Goal: Task Accomplishment & Management: Use online tool/utility

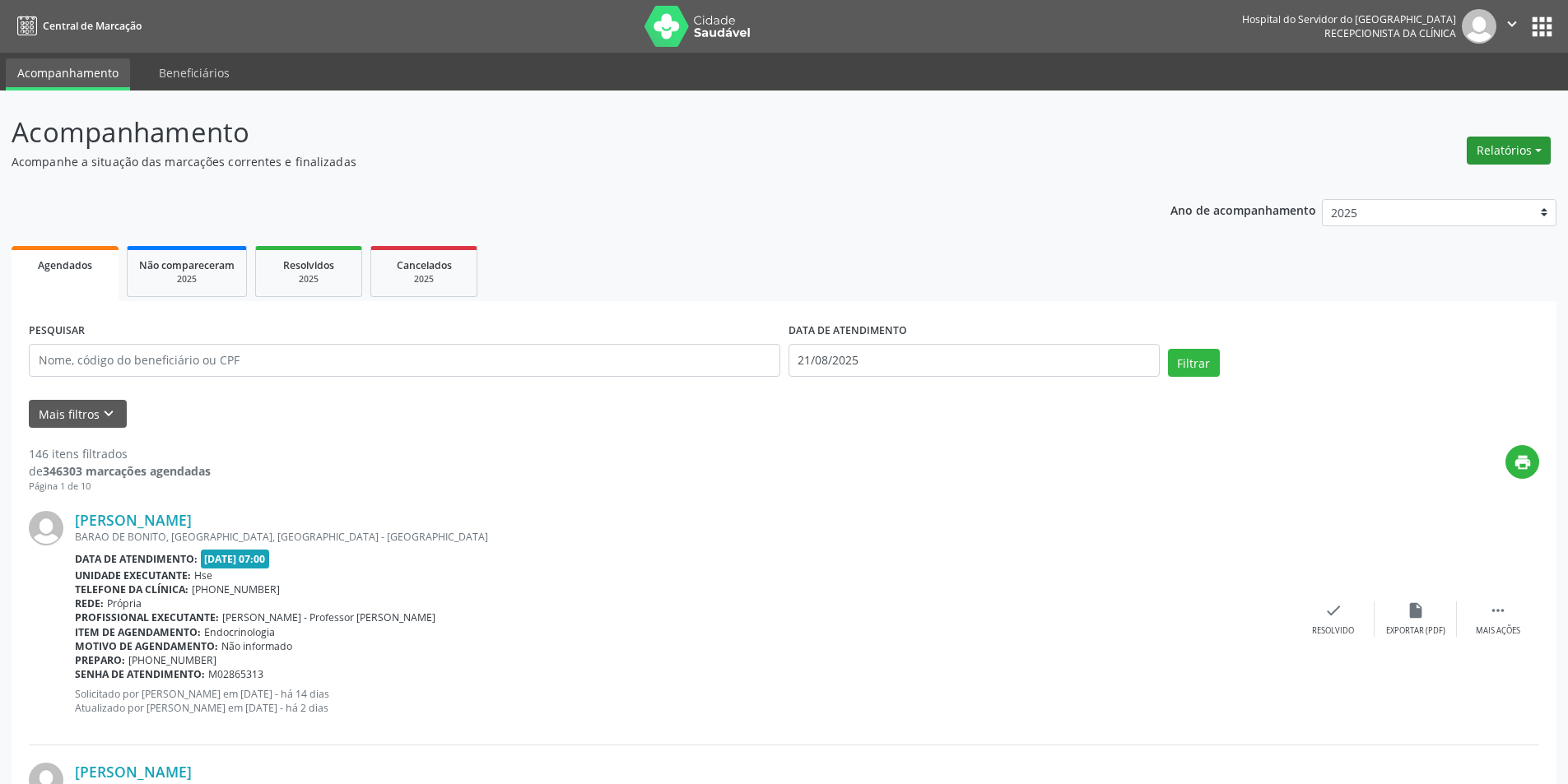
click at [1513, 157] on button "Relatórios" at bounding box center [1509, 150] width 84 height 28
click at [1446, 190] on link "Agendamentos" at bounding box center [1463, 186] width 177 height 23
select select "7"
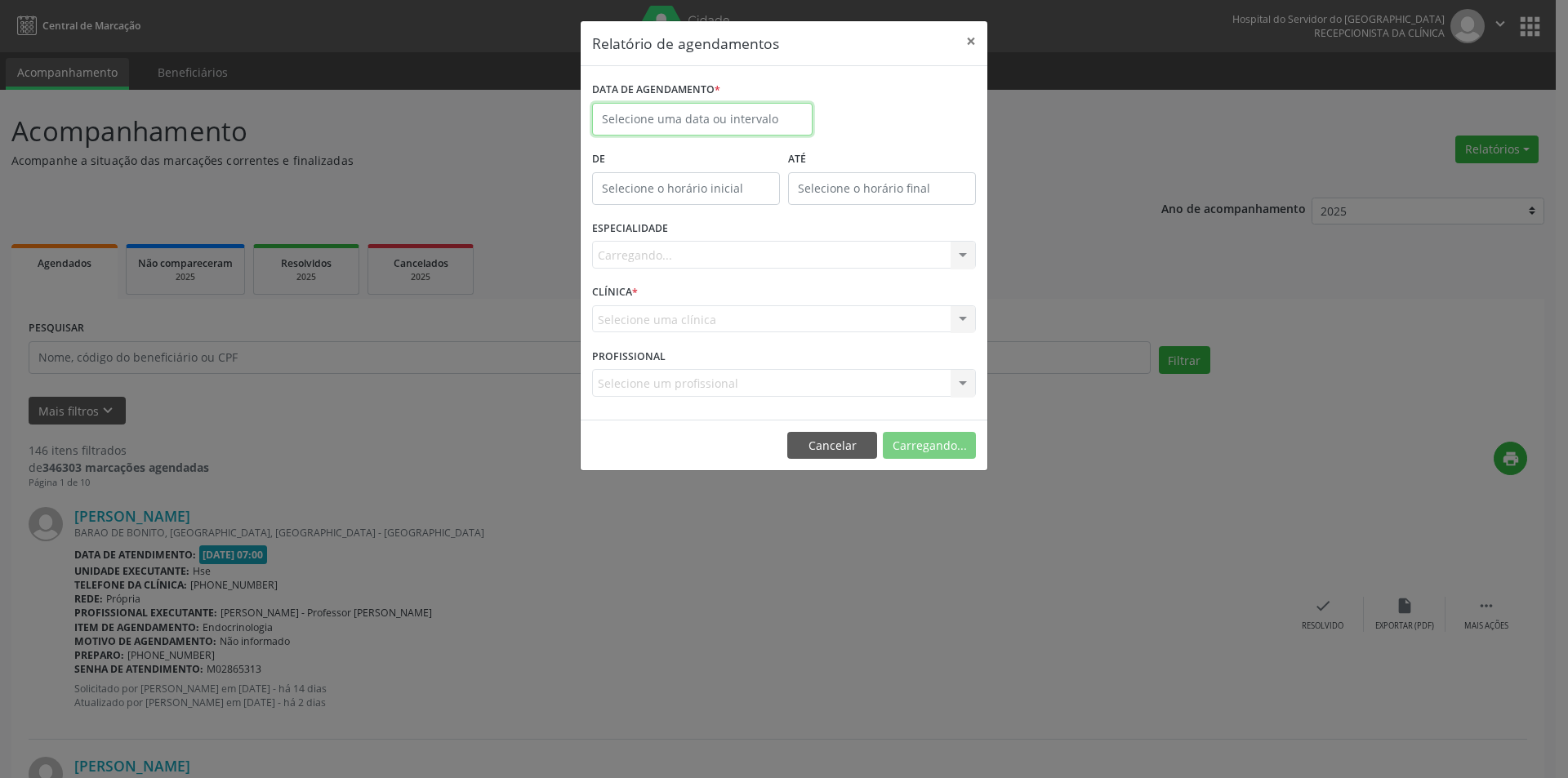
click at [656, 120] on input "text" at bounding box center [702, 118] width 221 height 32
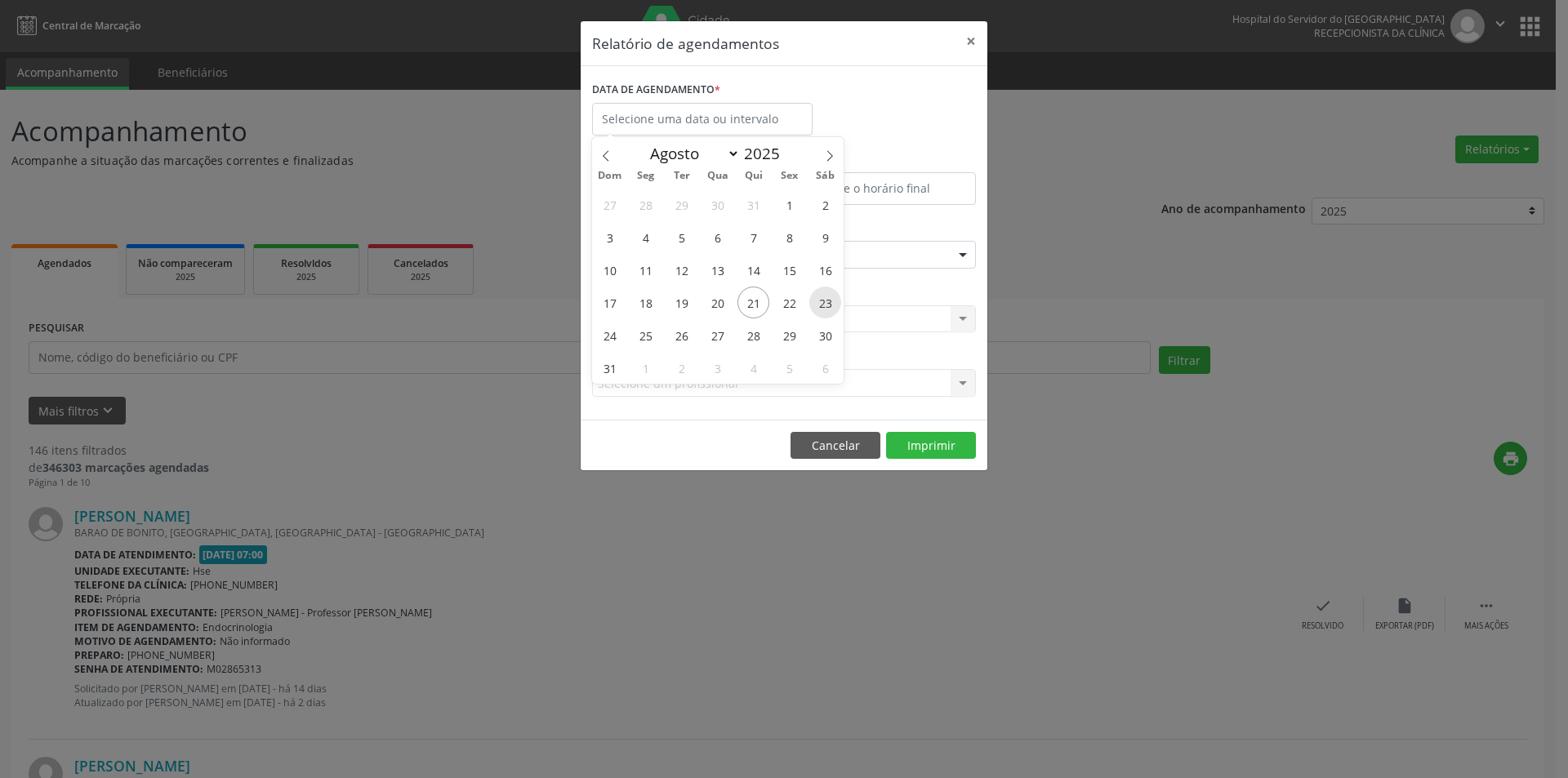
click at [825, 308] on span "23" at bounding box center [825, 302] width 32 height 32
type input "[DATE]"
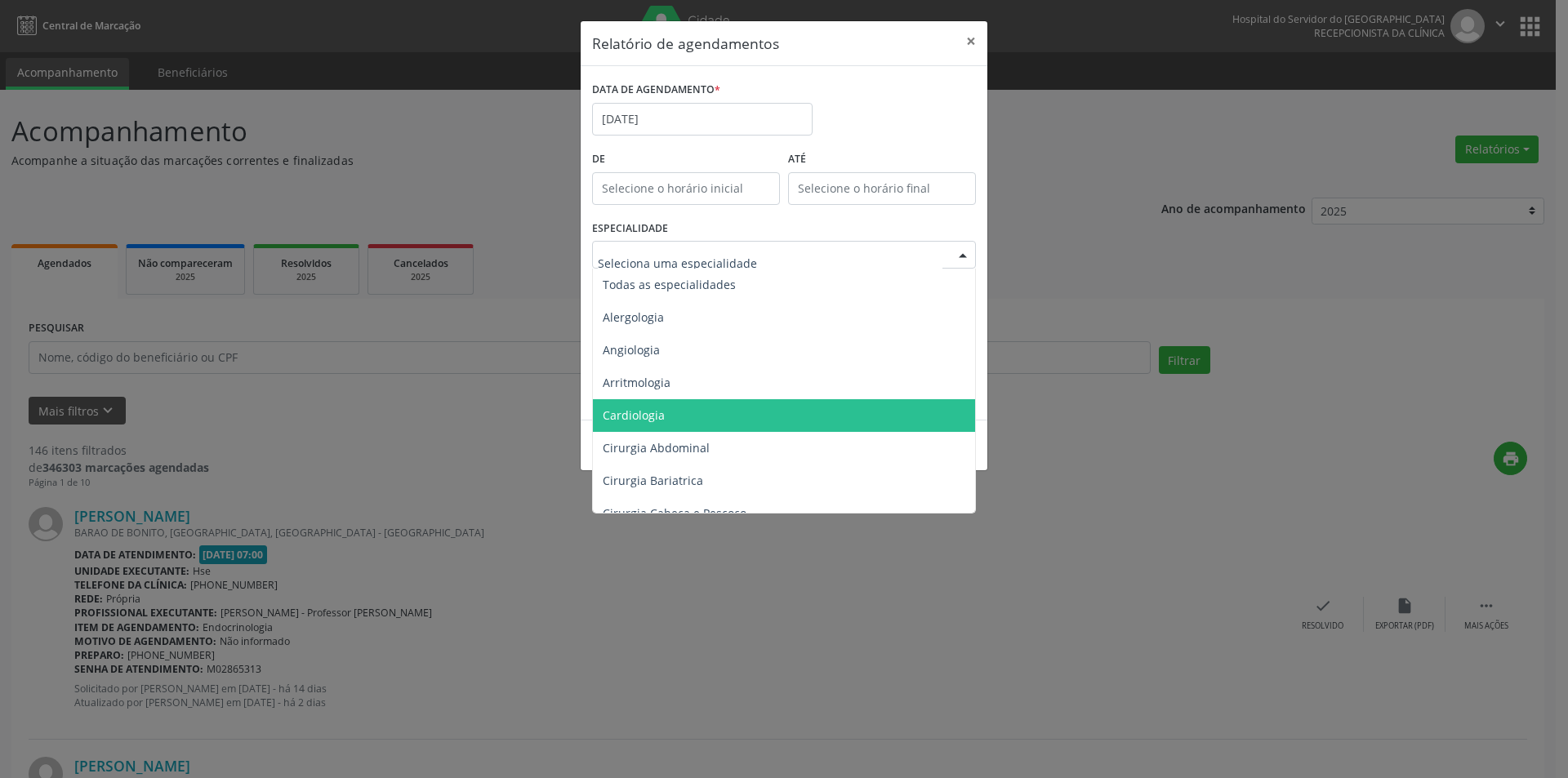
click at [667, 421] on span "Cardiologia" at bounding box center [786, 415] width 385 height 32
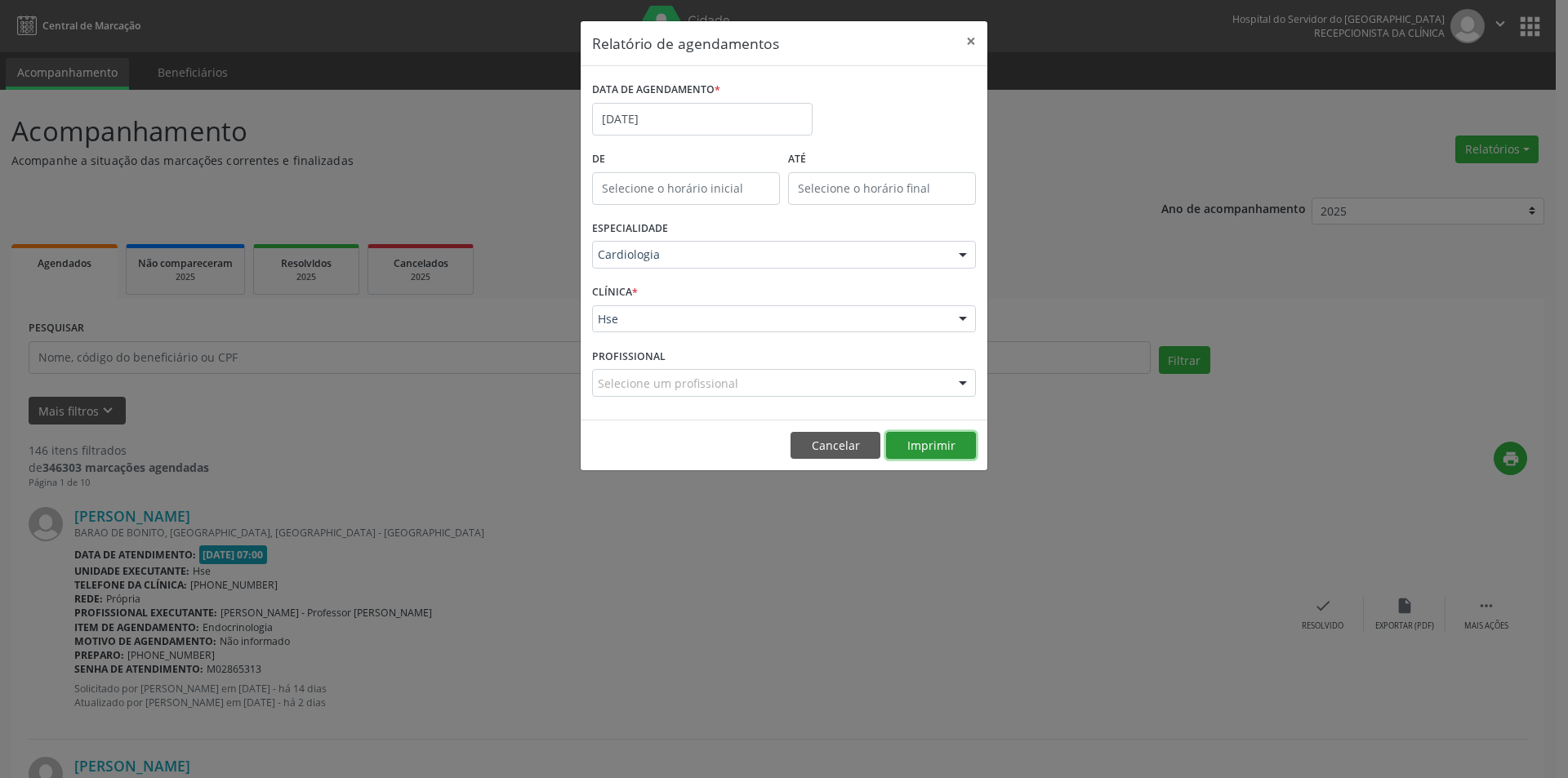
click at [906, 439] on button "Imprimir" at bounding box center [931, 445] width 90 height 27
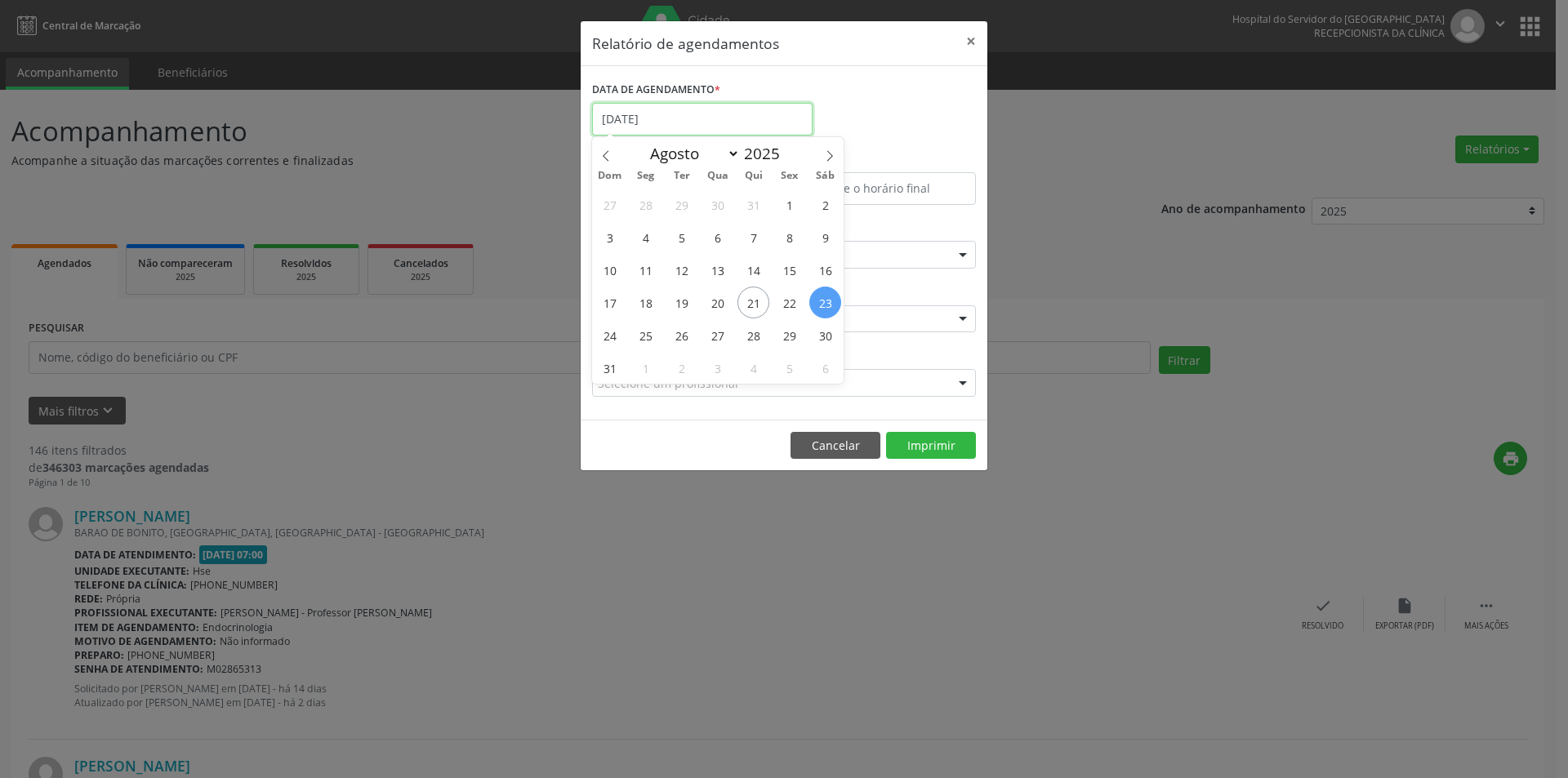
click at [677, 117] on input "[DATE]" at bounding box center [702, 118] width 221 height 32
click at [1157, 241] on div "Relatório de agendamentos × DATA DE AGENDAMENTO * [DATE] De ATÉ ESPECIALIDADE C…" at bounding box center [784, 389] width 1568 height 778
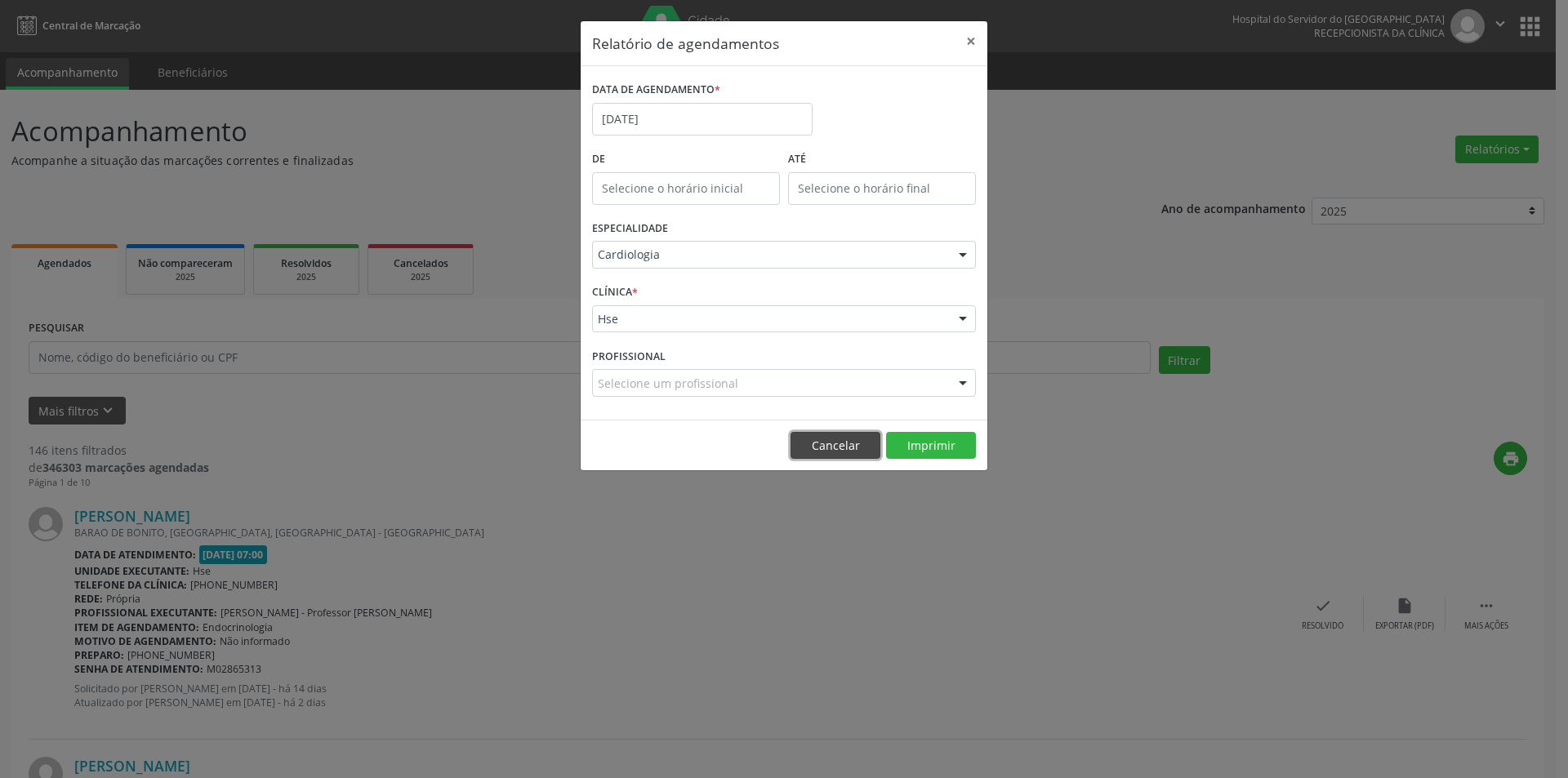
click at [836, 448] on button "Cancelar" at bounding box center [836, 445] width 90 height 27
